Goal: Find contact information: Find contact information

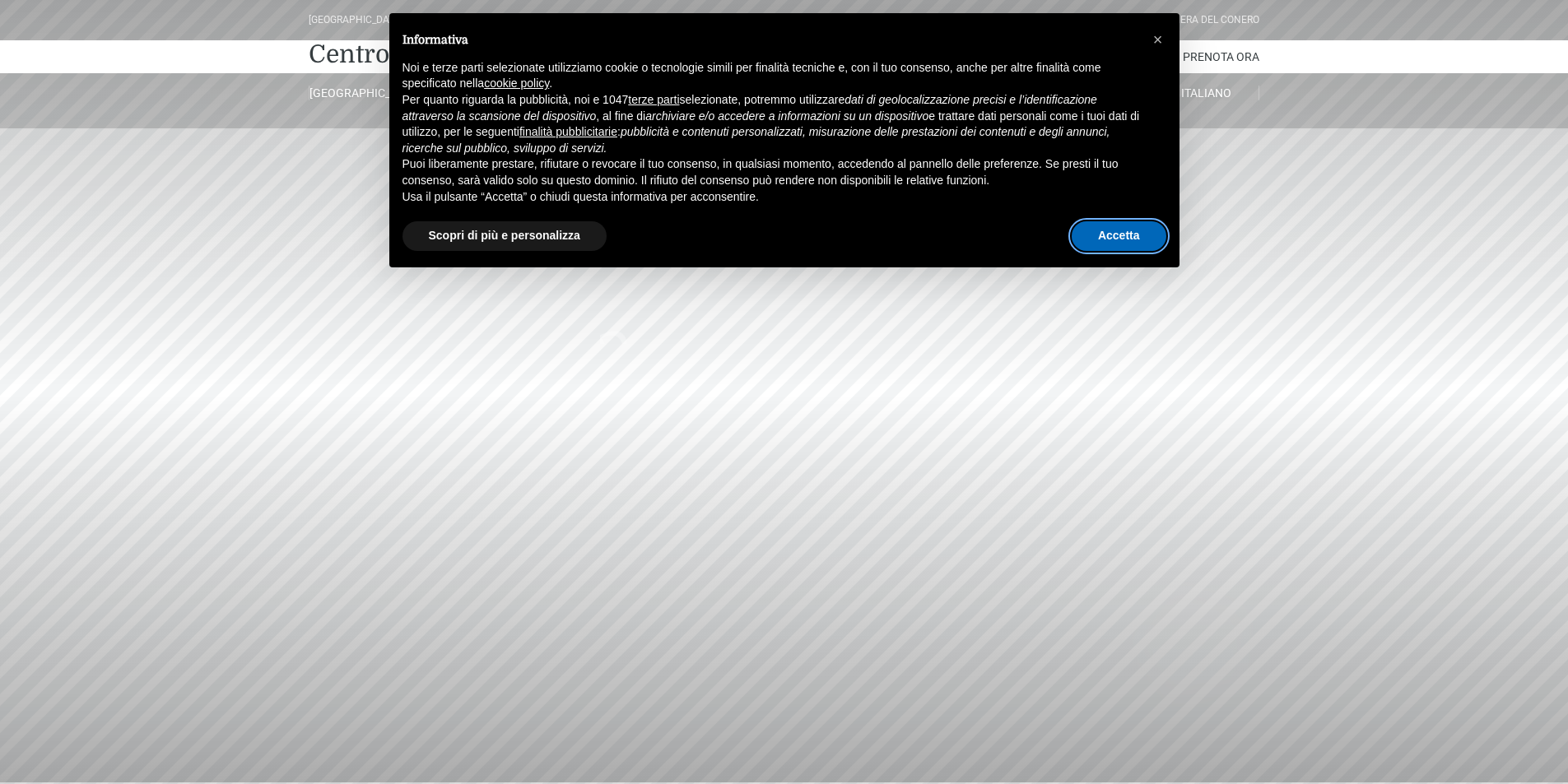
click at [1124, 232] on button "Accetta" at bounding box center [1118, 236] width 95 height 30
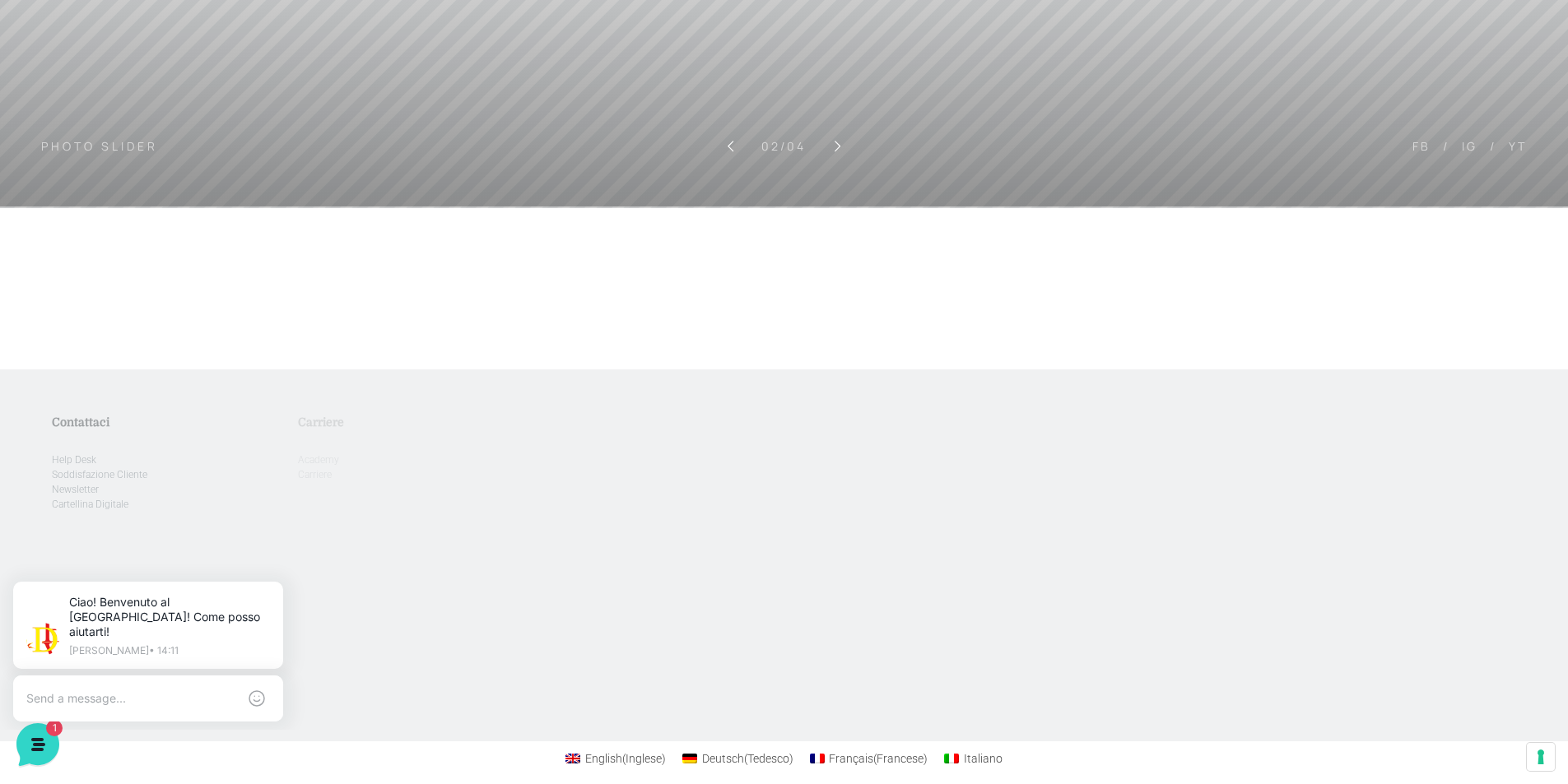
scroll to position [591, 0]
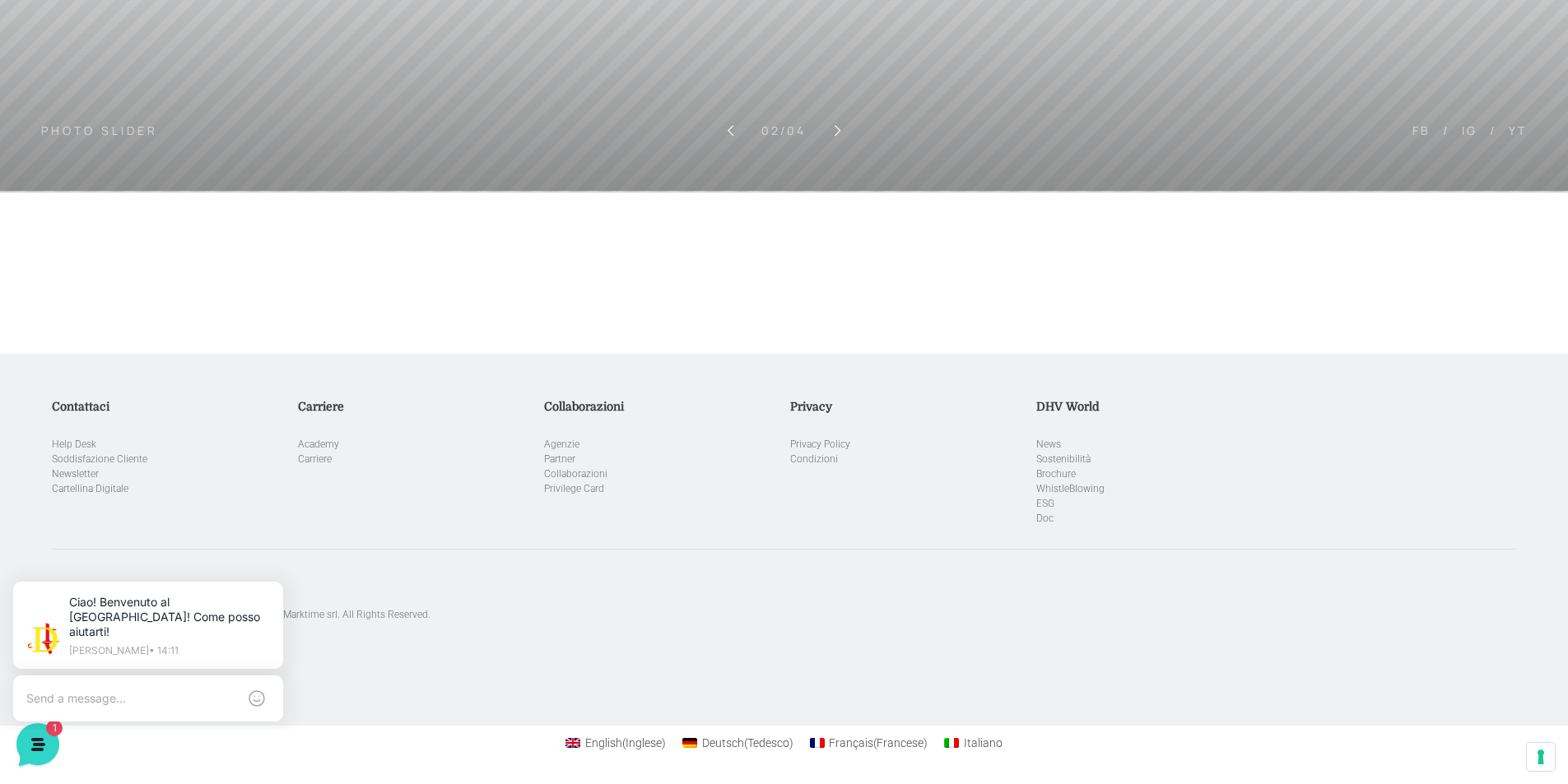
click at [603, 552] on aside "[GEOGRAPHIC_DATA]. Designed with special care by Marktime srl. All Rights Reser…" at bounding box center [784, 586] width 1465 height 73
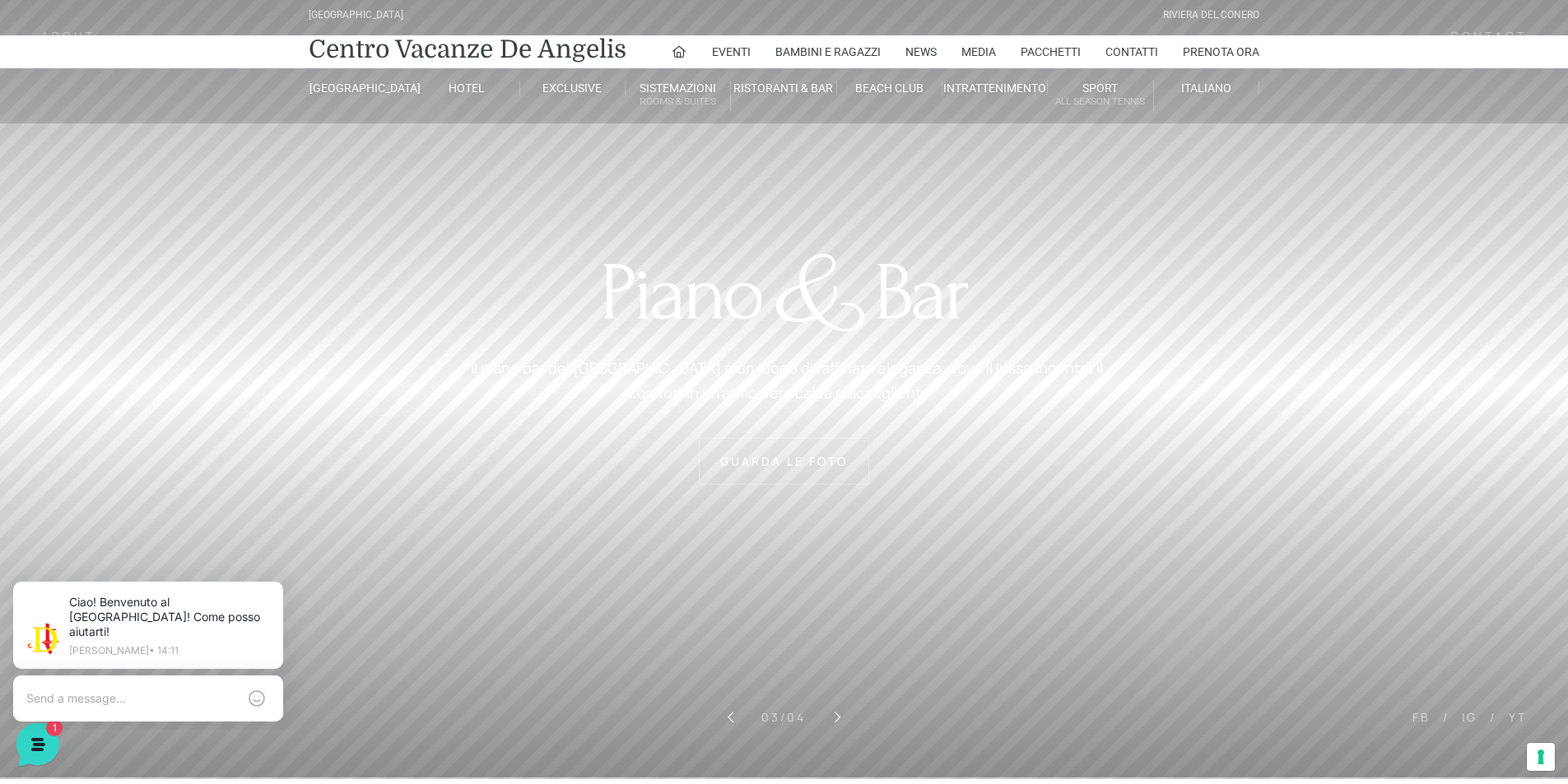
scroll to position [0, 0]
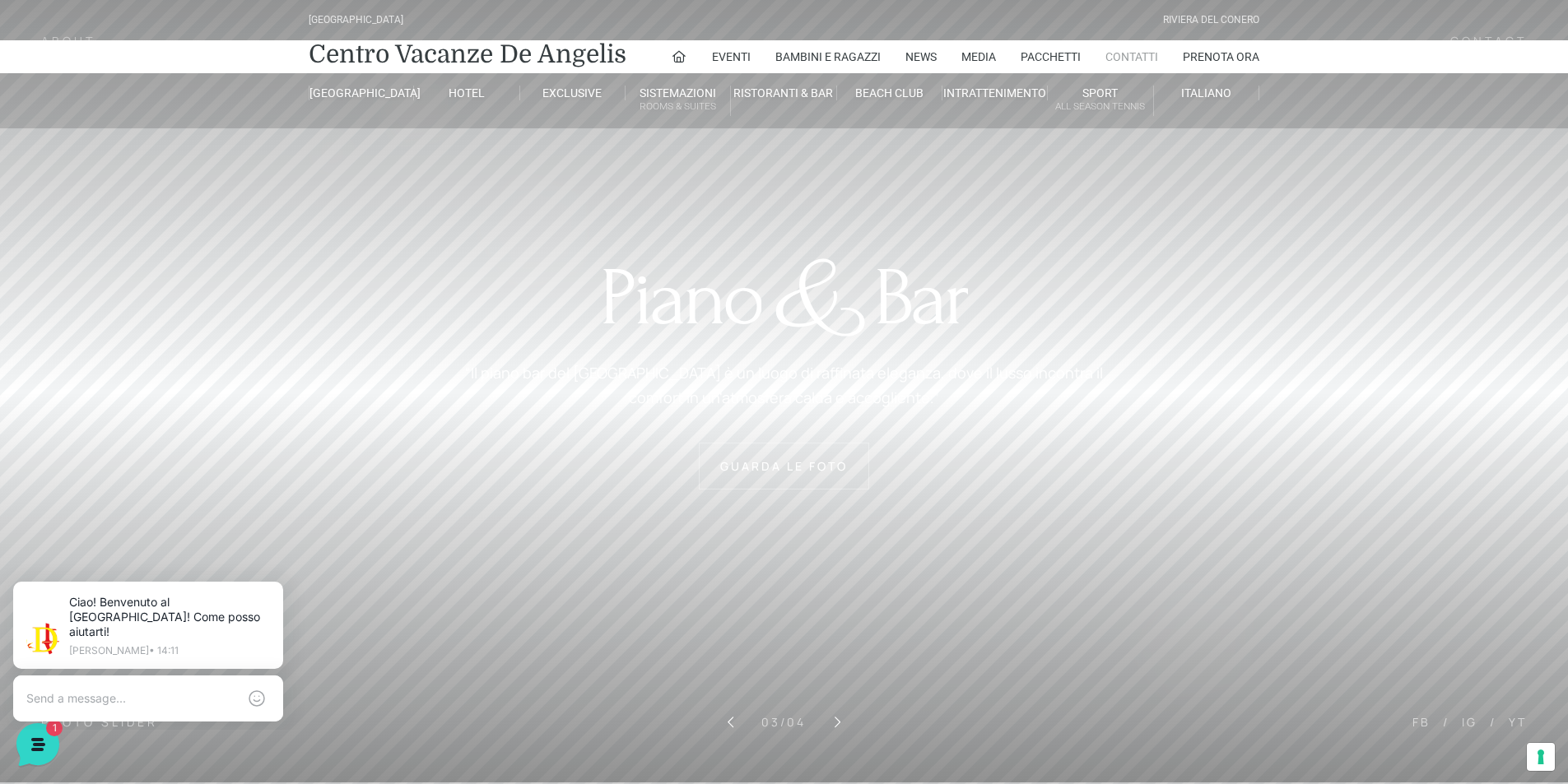
click at [1147, 55] on link "Contatti" at bounding box center [1132, 56] width 53 height 33
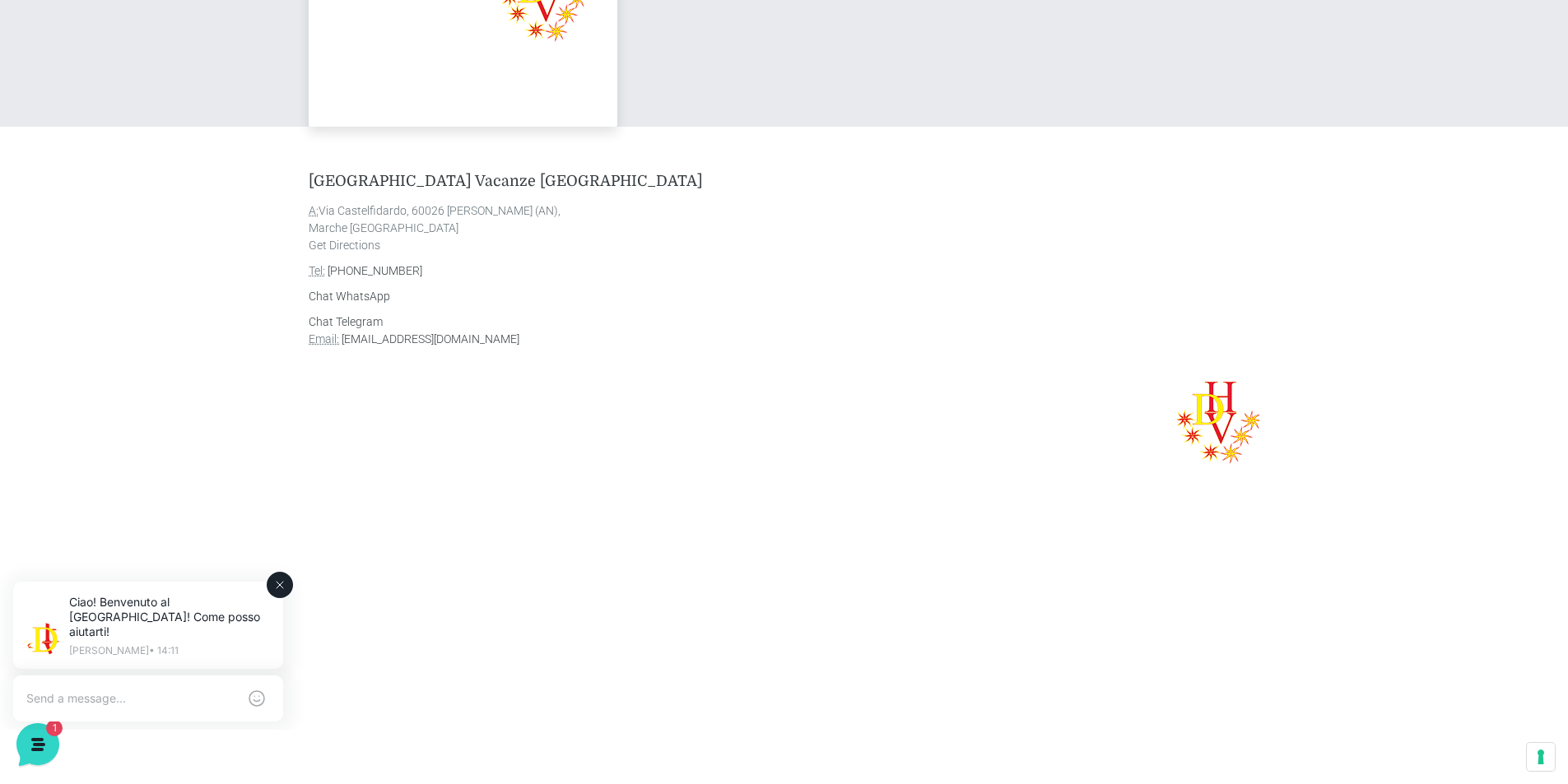
scroll to position [987, 0]
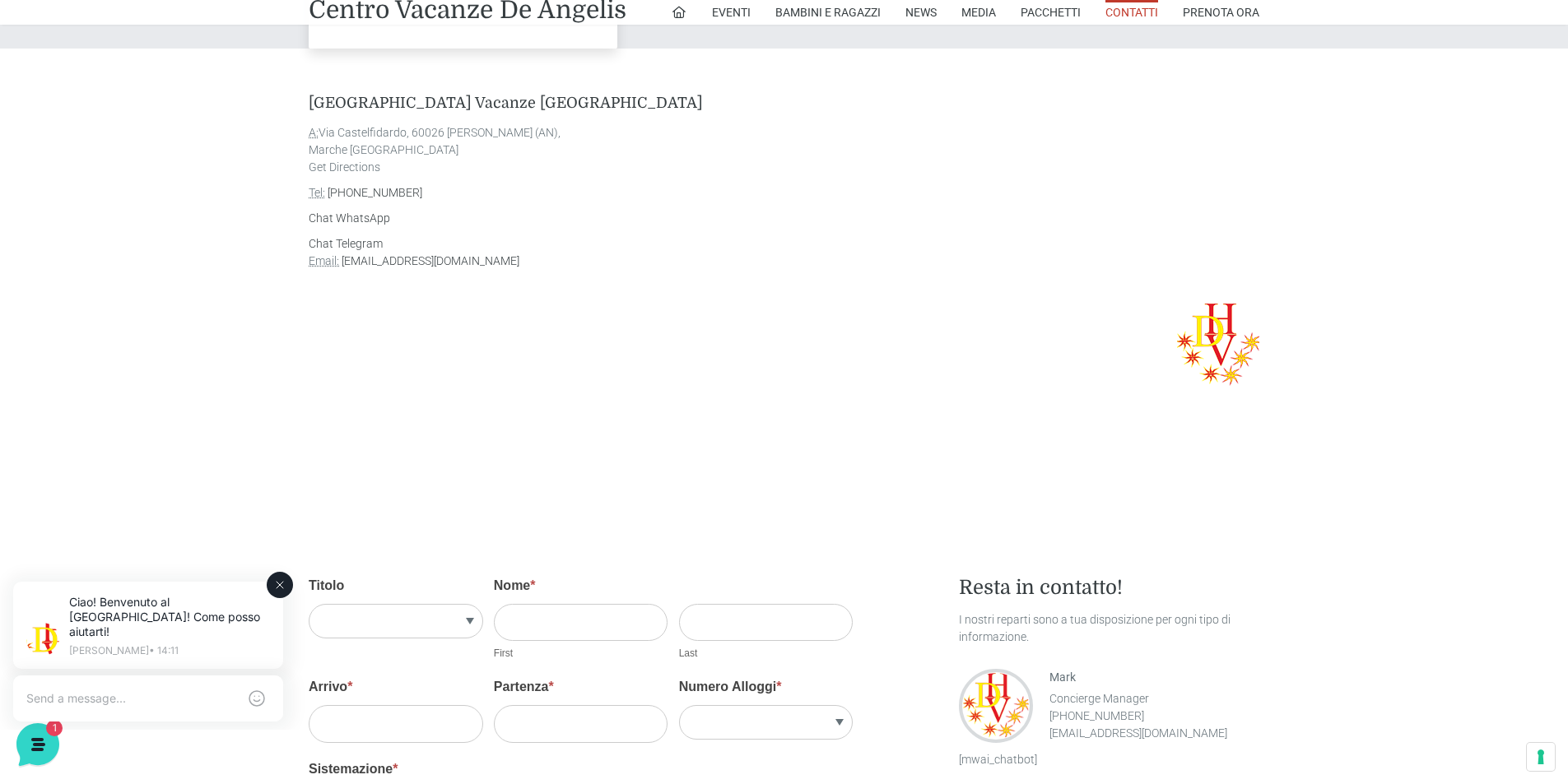
click at [139, 691] on textarea at bounding box center [132, 698] width 211 height 15
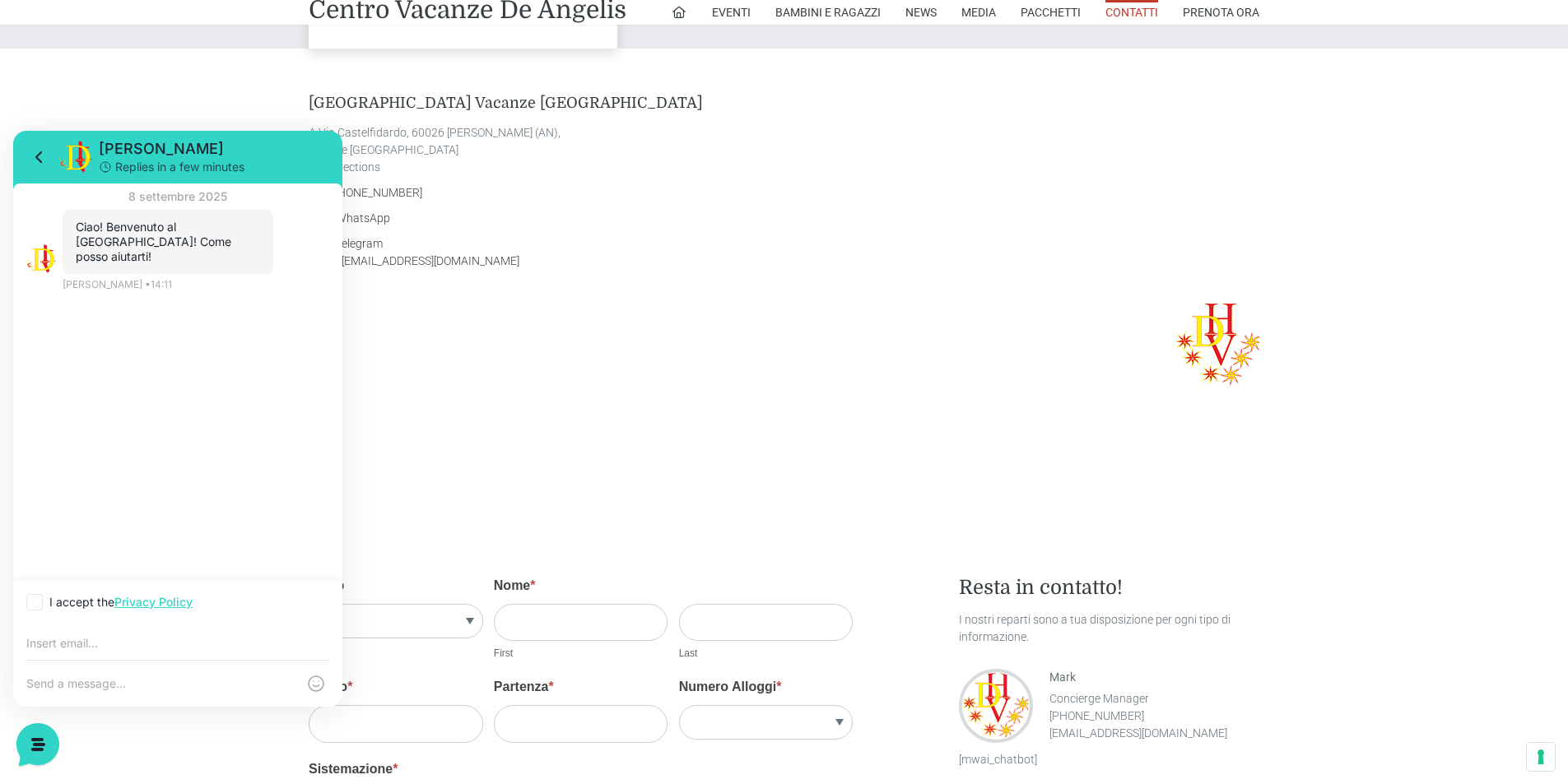
click at [852, 306] on p at bounding box center [784, 351] width 951 height 94
drag, startPoint x: 160, startPoint y: 70, endPoint x: 387, endPoint y: 6, distance: 235.8
